Goal: Information Seeking & Learning: Understand process/instructions

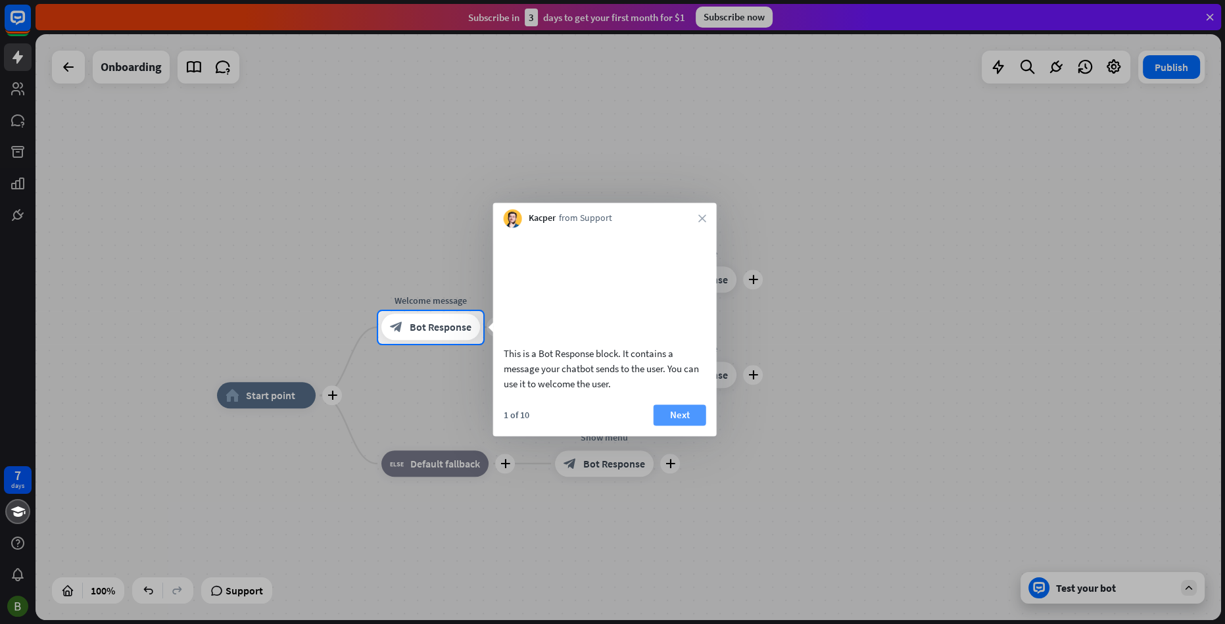
click at [685, 423] on button "Next" at bounding box center [680, 414] width 53 height 21
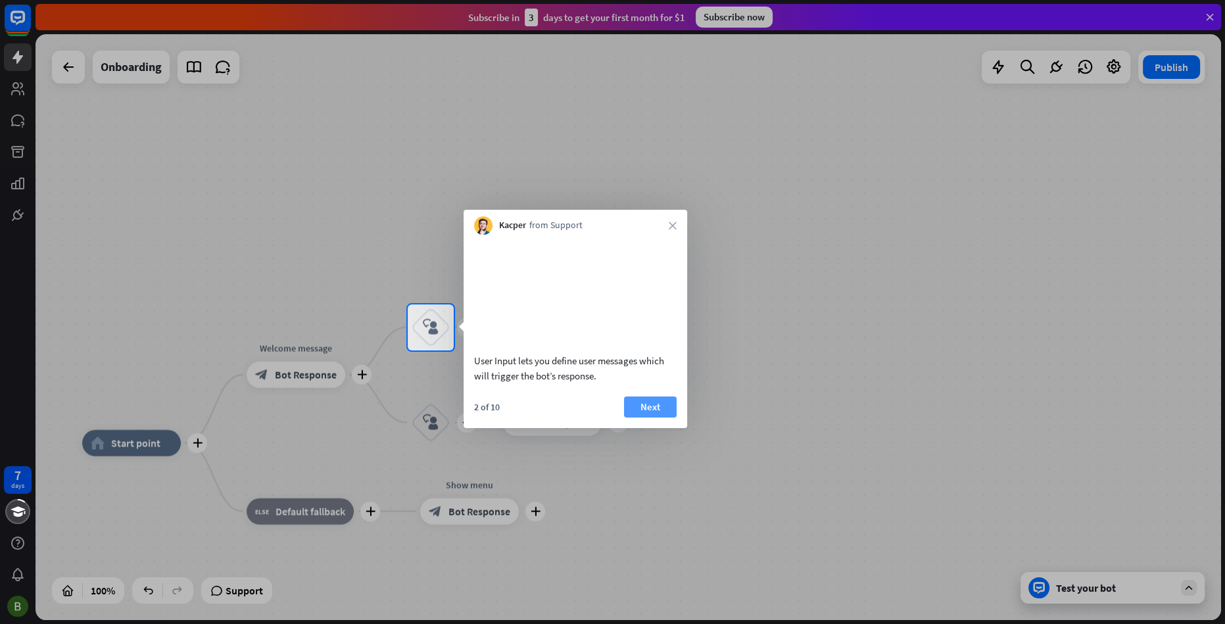
click at [658, 418] on button "Next" at bounding box center [650, 407] width 53 height 21
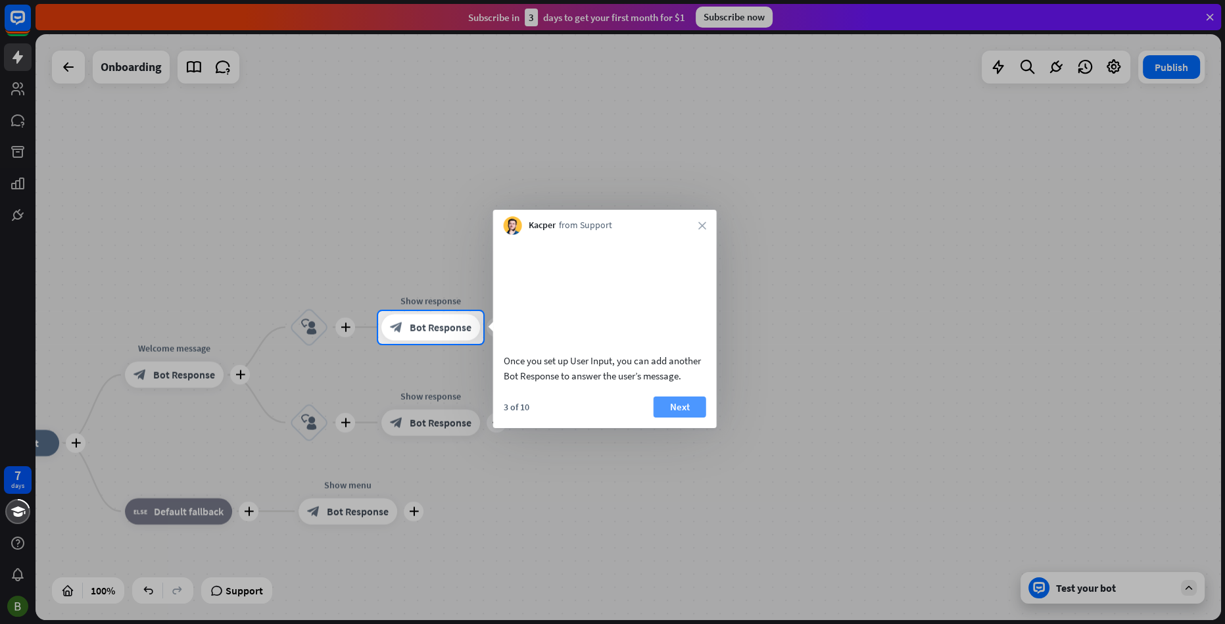
click at [662, 418] on button "Next" at bounding box center [680, 407] width 53 height 21
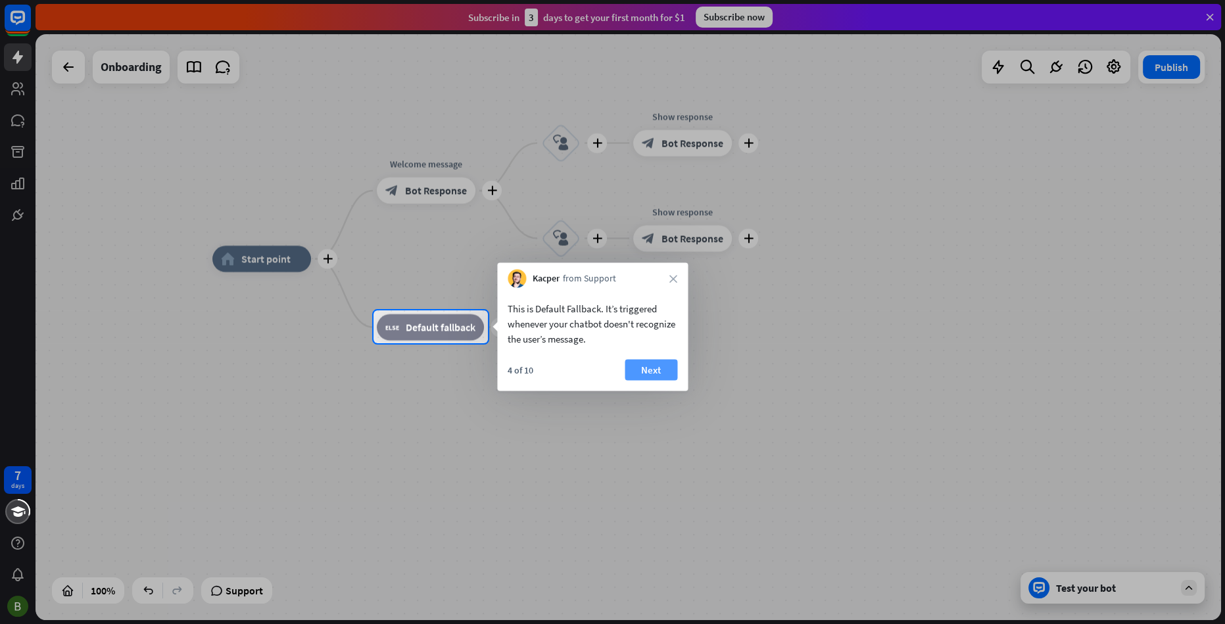
click at [644, 368] on button "Next" at bounding box center [651, 370] width 53 height 21
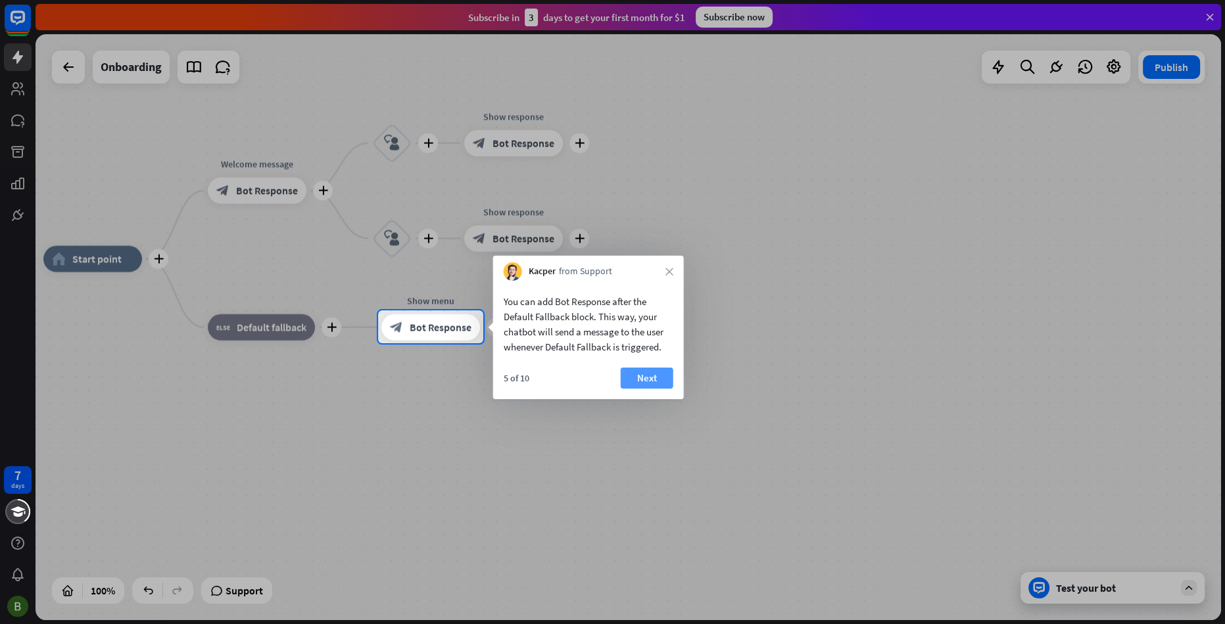
click at [649, 379] on button "Next" at bounding box center [647, 378] width 53 height 21
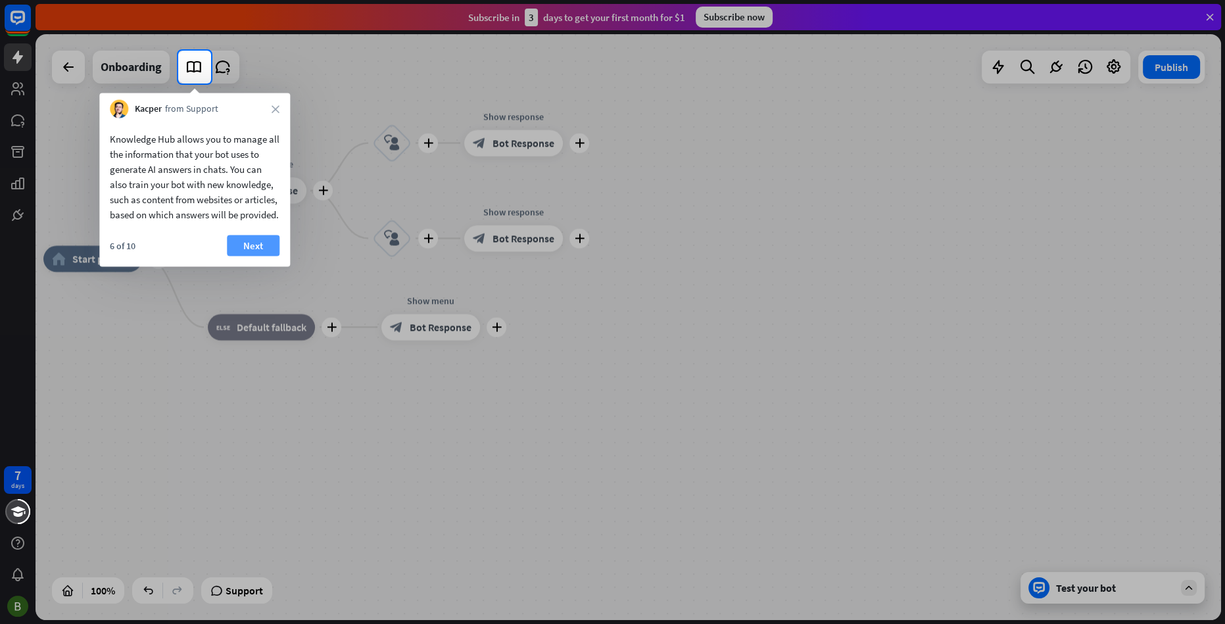
click at [260, 256] on button "Next" at bounding box center [253, 245] width 53 height 21
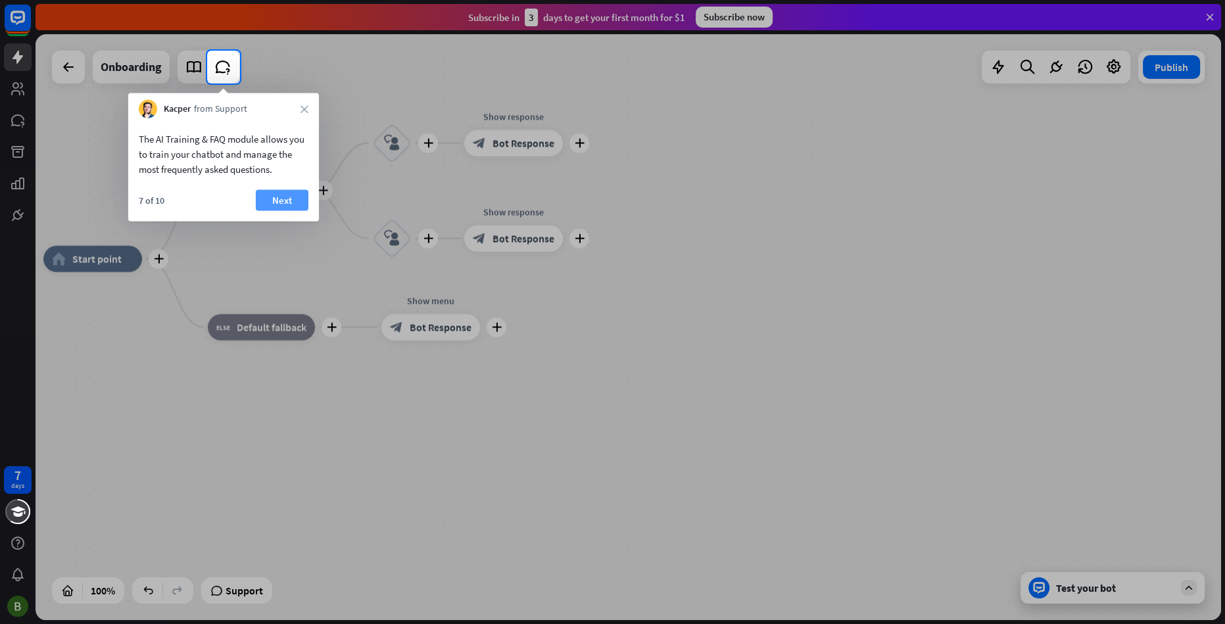
click at [282, 202] on button "Next" at bounding box center [282, 200] width 53 height 21
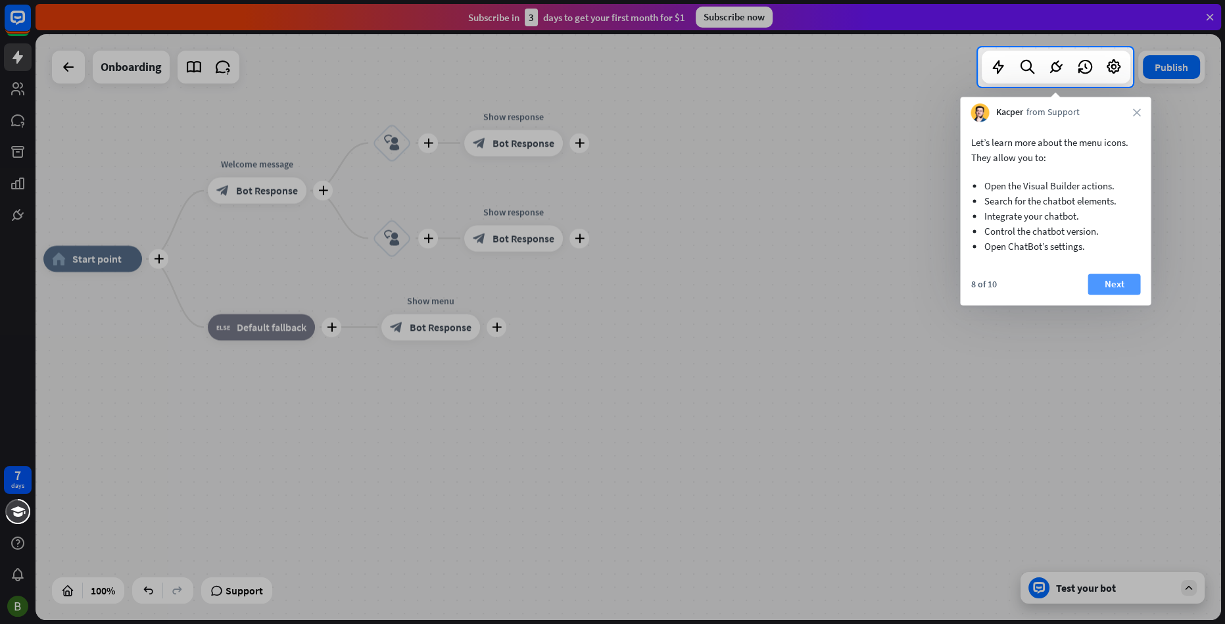
click at [1104, 291] on button "Next" at bounding box center [1114, 284] width 53 height 21
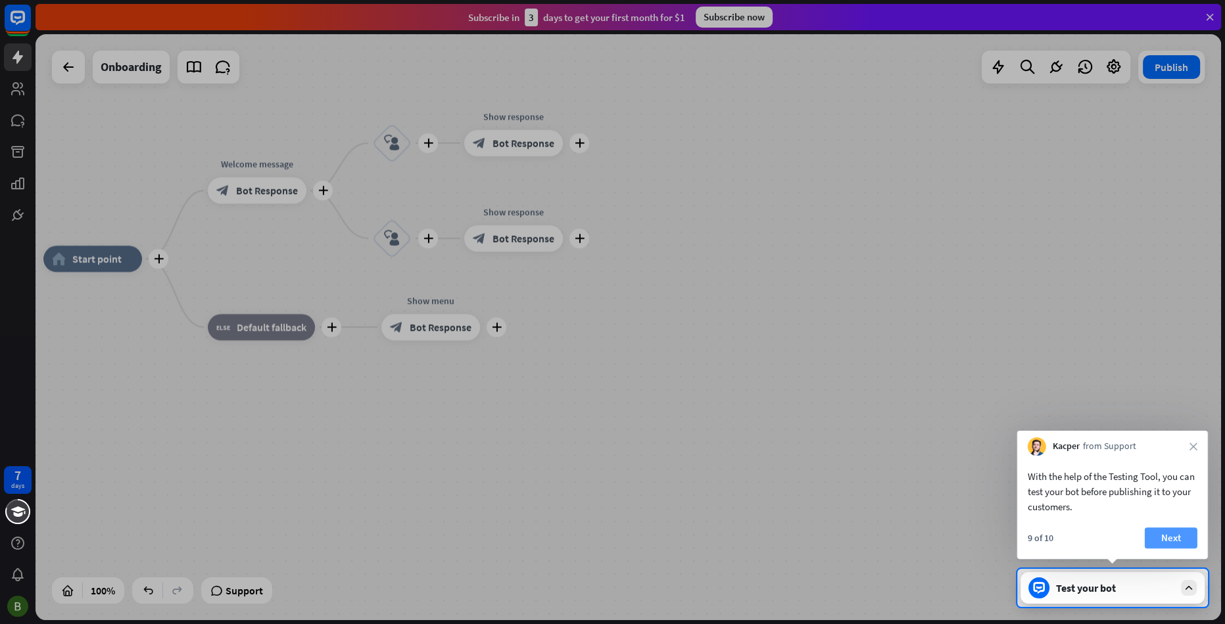
click at [1178, 546] on button "Next" at bounding box center [1171, 537] width 53 height 21
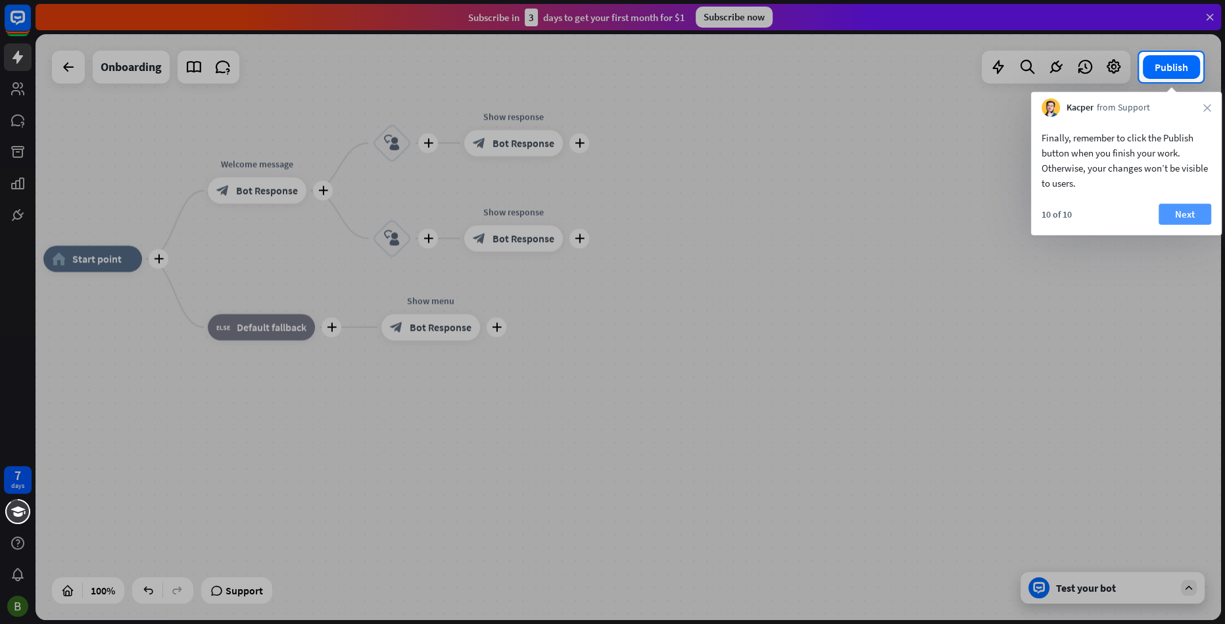
click at [1181, 216] on button "Next" at bounding box center [1185, 214] width 53 height 21
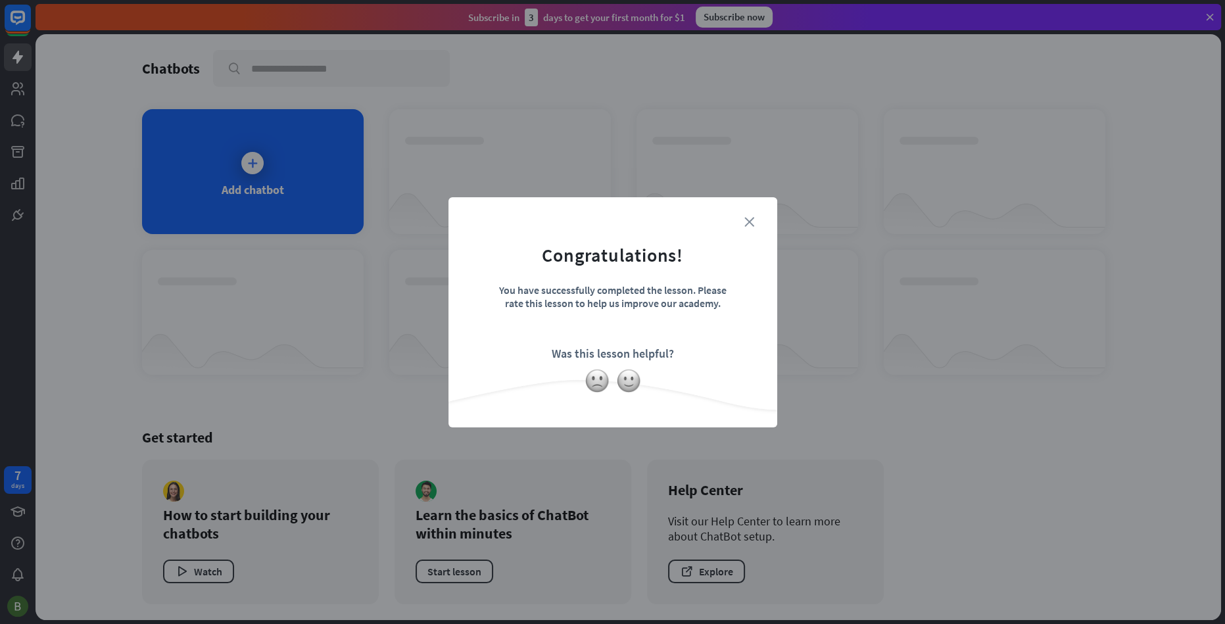
click at [748, 225] on icon "close" at bounding box center [749, 222] width 10 height 10
